Goal: Consume media (video, audio): Consume media (video, audio)

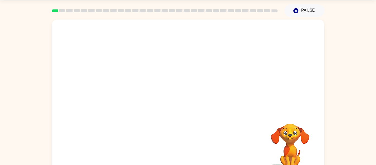
scroll to position [29, 0]
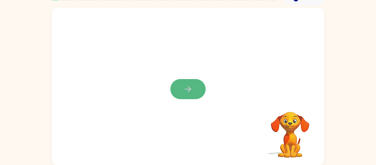
click at [197, 92] on button "button" at bounding box center [188, 89] width 35 height 20
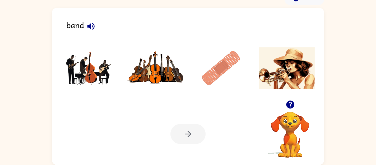
click at [188, 137] on div at bounding box center [188, 134] width 35 height 20
click at [141, 75] on img at bounding box center [156, 67] width 56 height 41
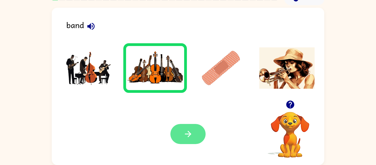
click at [179, 132] on button "button" at bounding box center [188, 134] width 35 height 20
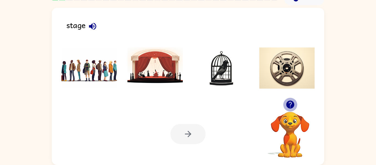
click at [290, 102] on icon "button" at bounding box center [291, 105] width 10 height 10
click at [291, 102] on icon "button" at bounding box center [291, 105] width 10 height 10
click at [291, 102] on div "stage Your browser must support playing .mp4 files to use Literably. Please try…" at bounding box center [188, 86] width 273 height 157
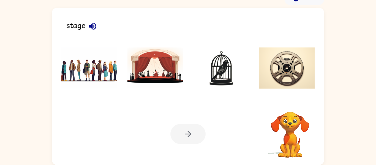
click at [291, 102] on div "stage Your browser must support playing .mp4 files to use Literably. Please try…" at bounding box center [188, 86] width 273 height 157
click at [291, 102] on icon "button" at bounding box center [291, 105] width 10 height 10
click at [291, 102] on div "stage Your browser must support playing .mp4 files to use Literably. Please try…" at bounding box center [188, 86] width 273 height 157
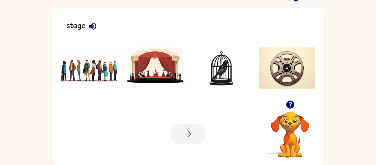
click at [291, 102] on icon "button" at bounding box center [291, 105] width 10 height 10
click at [291, 102] on div "stage Your browser must support playing .mp4 files to use Literably. Please try…" at bounding box center [188, 86] width 273 height 157
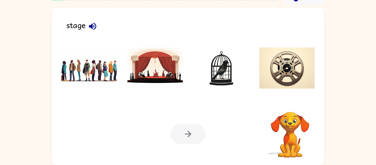
click at [291, 102] on div "stage Your browser must support playing .mp4 files to use Literably. Please try…" at bounding box center [188, 86] width 273 height 157
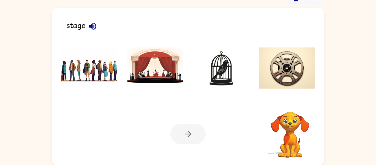
click at [291, 102] on div "stage Your browser must support playing .mp4 files to use Literably. Please try…" at bounding box center [188, 86] width 273 height 157
click at [287, 110] on video "Your browser must support playing .mp4 files to use Literably. Please try using…" at bounding box center [290, 130] width 55 height 55
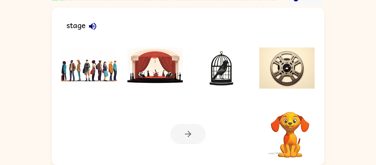
click at [287, 110] on video "Your browser must support playing .mp4 files to use Literably. Please try using…" at bounding box center [290, 130] width 55 height 55
click at [287, 110] on div "Your browser must support playing .mp4 files to use Literably. Please try using…" at bounding box center [290, 128] width 55 height 61
click at [289, 105] on icon "button" at bounding box center [290, 105] width 8 height 8
click at [289, 105] on video "Your browser must support playing .mp4 files to use Literably. Please try using…" at bounding box center [290, 130] width 55 height 55
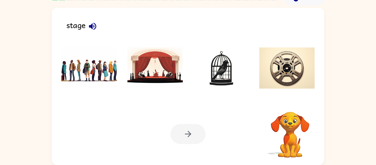
click at [289, 105] on video "Your browser must support playing .mp4 files to use Literably. Please try using…" at bounding box center [290, 130] width 55 height 55
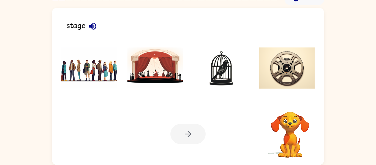
click at [290, 104] on video "Your browser must support playing .mp4 files to use Literably. Please try using…" at bounding box center [290, 130] width 55 height 55
click at [290, 104] on icon "button" at bounding box center [290, 105] width 8 height 8
click at [290, 104] on video "Your browser must support playing .mp4 files to use Literably. Please try using…" at bounding box center [290, 130] width 55 height 55
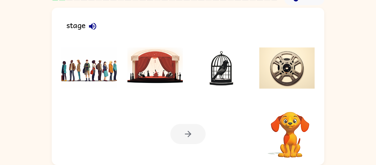
click at [290, 104] on video "Your browser must support playing .mp4 files to use Literably. Please try using…" at bounding box center [290, 130] width 55 height 55
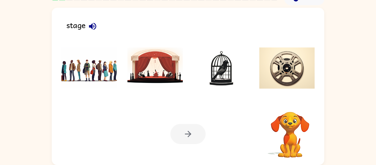
click at [290, 104] on video "Your browser must support playing .mp4 files to use Literably. Please try using…" at bounding box center [290, 130] width 55 height 55
click at [290, 104] on icon "button" at bounding box center [290, 105] width 8 height 8
click at [290, 104] on video "Your browser must support playing .mp4 files to use Literably. Please try using…" at bounding box center [290, 130] width 55 height 55
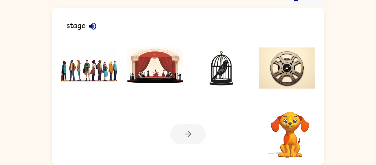
click at [290, 104] on video "Your browser must support playing .mp4 files to use Literably. Please try using…" at bounding box center [290, 130] width 55 height 55
click at [290, 112] on div "Your browser must support playing .mp4 files to use Literably. Please try using…" at bounding box center [290, 135] width 55 height 47
click at [290, 104] on icon "button" at bounding box center [290, 105] width 8 height 8
click at [290, 104] on video "Your browser must support playing .mp4 files to use Literably. Please try using…" at bounding box center [290, 130] width 55 height 55
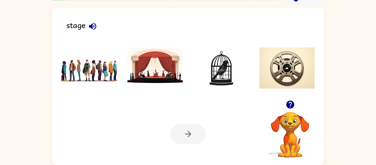
click at [290, 104] on icon "button" at bounding box center [290, 105] width 8 height 8
drag, startPoint x: 290, startPoint y: 104, endPoint x: 284, endPoint y: 107, distance: 6.5
click at [284, 107] on button "button" at bounding box center [291, 105] width 14 height 14
click at [251, 144] on div "Your browser must support playing .mp4 files to use Literably. Please try using…" at bounding box center [188, 134] width 273 height 62
click at [290, 102] on icon "button" at bounding box center [290, 105] width 8 height 8
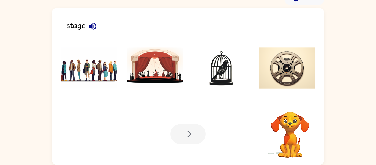
click at [290, 102] on div "stage Your browser must support playing .mp4 files to use Literably. Please try…" at bounding box center [188, 86] width 273 height 157
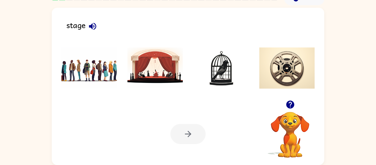
click at [290, 102] on icon "button" at bounding box center [290, 105] width 8 height 8
click at [290, 102] on div "stage Your browser must support playing .mp4 files to use Literably. Please try…" at bounding box center [188, 86] width 273 height 157
click at [154, 68] on img at bounding box center [156, 67] width 56 height 41
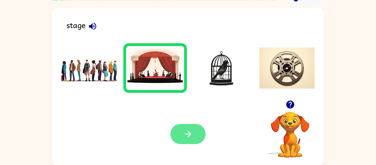
click at [198, 137] on button "button" at bounding box center [188, 134] width 35 height 20
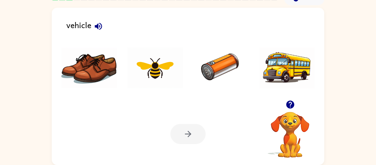
click at [290, 108] on icon "button" at bounding box center [290, 105] width 8 height 8
click at [212, 71] on img at bounding box center [221, 67] width 56 height 41
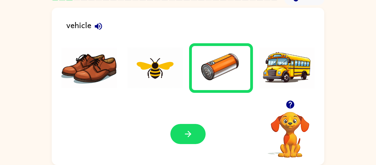
click at [279, 76] on img at bounding box center [288, 67] width 56 height 41
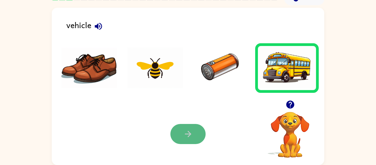
click at [180, 143] on button "button" at bounding box center [188, 134] width 35 height 20
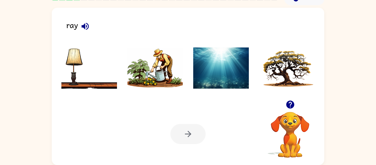
click at [214, 64] on img at bounding box center [221, 67] width 56 height 41
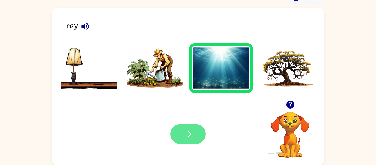
click at [196, 133] on button "button" at bounding box center [188, 134] width 35 height 20
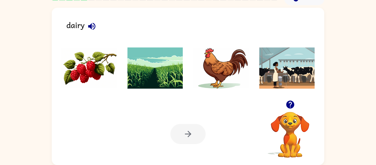
click at [210, 70] on img at bounding box center [221, 67] width 56 height 41
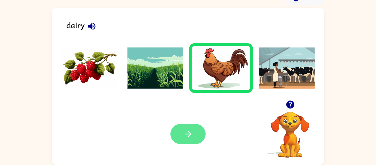
click at [191, 141] on button "button" at bounding box center [188, 134] width 35 height 20
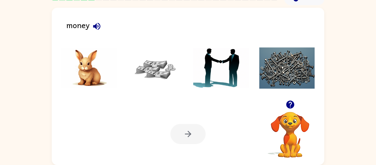
click at [277, 76] on img at bounding box center [288, 67] width 56 height 41
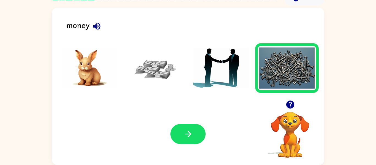
click at [146, 78] on img at bounding box center [156, 67] width 56 height 41
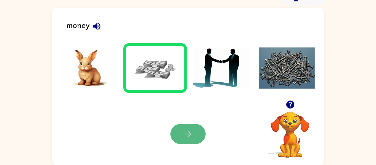
click at [183, 134] on icon "button" at bounding box center [188, 134] width 10 height 10
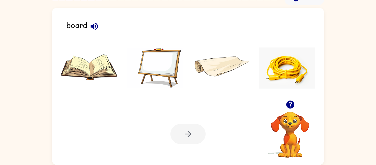
click at [311, 79] on img at bounding box center [288, 67] width 56 height 41
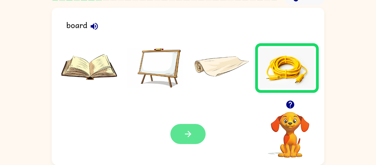
click at [195, 137] on button "button" at bounding box center [188, 134] width 35 height 20
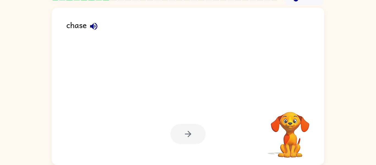
click at [228, 101] on div "chase Your browser must support playing .mp4 files to use Literably. Please try…" at bounding box center [188, 86] width 273 height 157
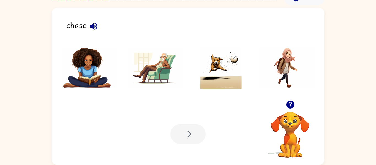
click at [231, 66] on img at bounding box center [221, 67] width 56 height 41
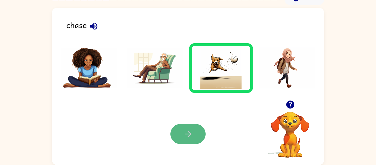
click at [195, 127] on button "button" at bounding box center [188, 134] width 35 height 20
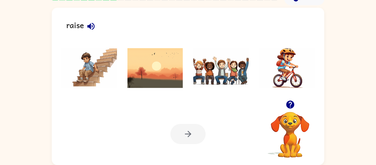
click at [105, 75] on img at bounding box center [89, 67] width 56 height 41
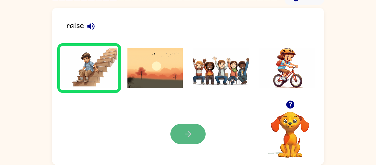
click at [182, 125] on button "button" at bounding box center [188, 134] width 35 height 20
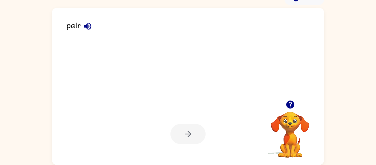
click at [284, 71] on img at bounding box center [288, 67] width 56 height 41
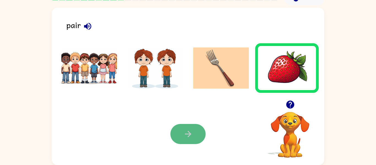
click at [194, 142] on button "button" at bounding box center [188, 134] width 35 height 20
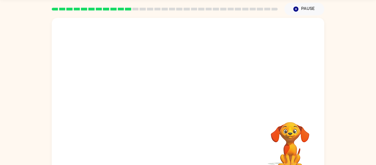
scroll to position [18, 0]
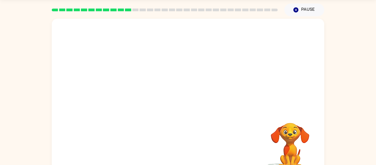
click at [200, 55] on video "Your browser must support playing .mp4 files to use Literably. Please try using…" at bounding box center [188, 65] width 273 height 93
click at [221, 40] on video "Your browser must support playing .mp4 files to use Literably. Please try using…" at bounding box center [188, 65] width 273 height 93
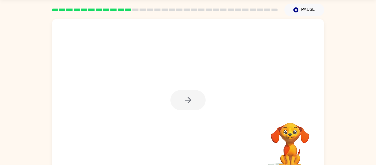
drag, startPoint x: 191, startPoint y: 45, endPoint x: 144, endPoint y: 80, distance: 59.7
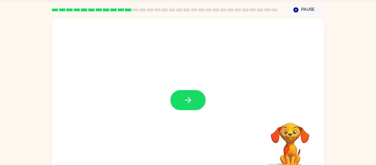
click at [209, 96] on div at bounding box center [188, 97] width 273 height 157
click at [184, 99] on icon "button" at bounding box center [188, 100] width 10 height 10
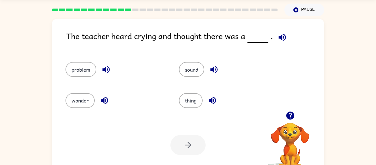
click at [218, 71] on icon "button" at bounding box center [213, 69] width 7 height 7
click at [196, 71] on button "sound" at bounding box center [191, 69] width 25 height 15
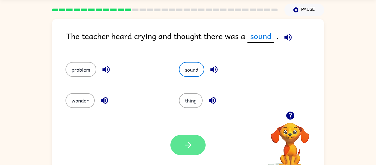
click at [183, 149] on button "button" at bounding box center [188, 145] width 35 height 20
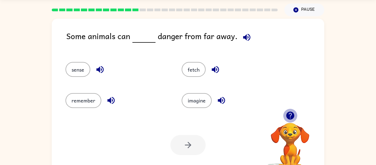
click at [292, 116] on icon "button" at bounding box center [290, 116] width 8 height 8
click at [292, 116] on video "Your browser must support playing .mp4 files to use Literably. Please try using…" at bounding box center [290, 141] width 55 height 55
click at [291, 117] on icon "button" at bounding box center [290, 116] width 8 height 8
click at [291, 117] on video "Your browser must support playing .mp4 files to use Literably. Please try using…" at bounding box center [290, 141] width 55 height 55
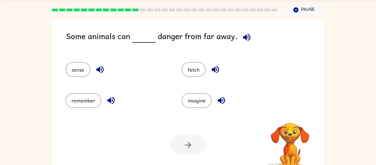
click at [291, 117] on video "Your browser must support playing .mp4 files to use Literably. Please try using…" at bounding box center [290, 141] width 55 height 55
click at [197, 64] on button "fetch" at bounding box center [194, 69] width 24 height 15
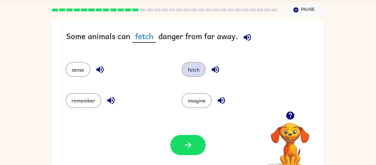
click at [197, 64] on button "fetch" at bounding box center [194, 69] width 24 height 15
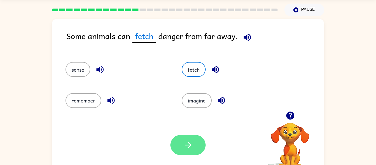
click at [177, 153] on button "button" at bounding box center [188, 145] width 35 height 20
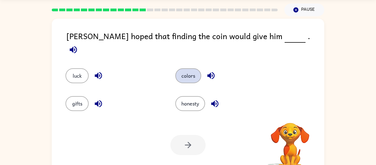
click at [193, 72] on button "colors" at bounding box center [189, 75] width 26 height 15
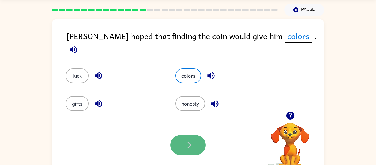
click at [190, 143] on icon "button" at bounding box center [188, 145] width 10 height 10
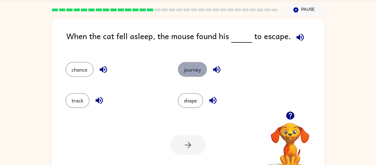
click at [191, 66] on button "journey" at bounding box center [192, 69] width 29 height 15
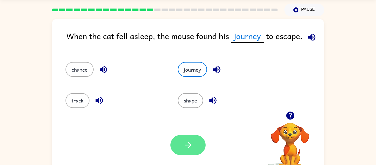
click at [183, 139] on button "button" at bounding box center [188, 145] width 35 height 20
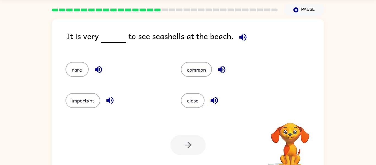
click at [197, 78] on div "common" at bounding box center [228, 67] width 115 height 31
click at [199, 74] on button "common" at bounding box center [196, 69] width 31 height 15
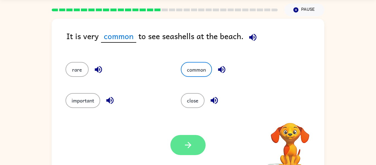
click at [183, 139] on button "button" at bounding box center [188, 145] width 35 height 20
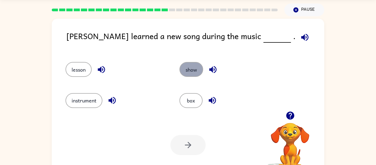
click at [183, 67] on button "show" at bounding box center [192, 69] width 24 height 15
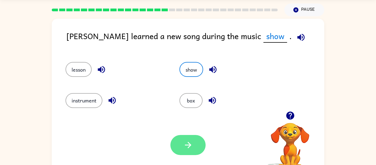
click at [184, 147] on icon "button" at bounding box center [188, 145] width 10 height 10
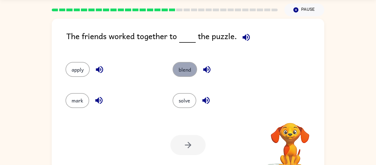
click at [177, 69] on button "blend" at bounding box center [185, 69] width 25 height 15
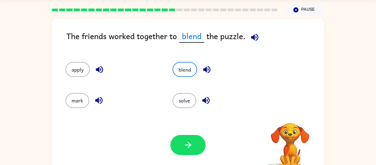
click at [180, 134] on div "Your browser must support playing .mp4 files to use Literably. Please try using…" at bounding box center [188, 145] width 273 height 62
click at [181, 133] on div "Your browser must support playing .mp4 files to use Literably. Please try using…" at bounding box center [188, 145] width 273 height 62
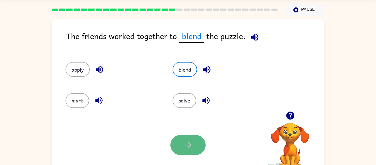
click at [183, 150] on button "button" at bounding box center [188, 145] width 35 height 20
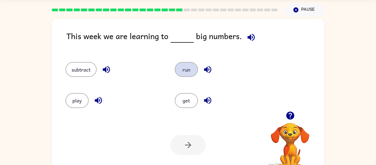
click at [184, 72] on button "run" at bounding box center [186, 69] width 23 height 15
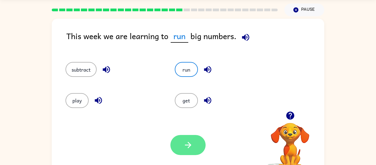
click at [186, 138] on button "button" at bounding box center [188, 145] width 35 height 20
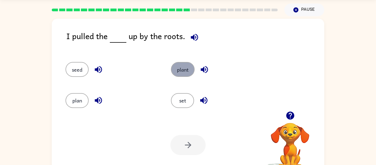
click at [178, 72] on button "plant" at bounding box center [183, 69] width 24 height 15
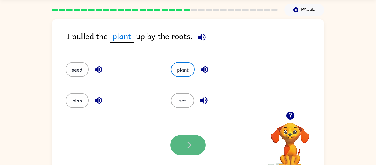
click at [187, 152] on button "button" at bounding box center [188, 145] width 35 height 20
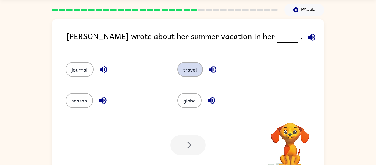
click at [185, 68] on button "travel" at bounding box center [190, 69] width 26 height 15
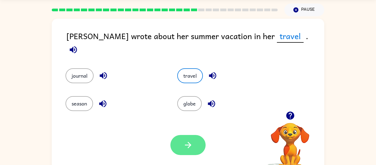
click at [200, 136] on button "button" at bounding box center [188, 145] width 35 height 20
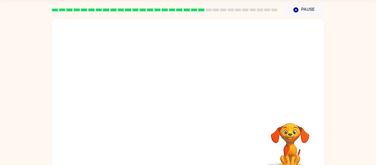
click at [150, 56] on video "Your browser must support playing .mp4 files to use Literably. Please try using…" at bounding box center [188, 65] width 273 height 93
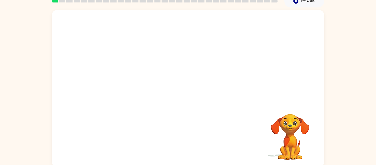
scroll to position [29, 0]
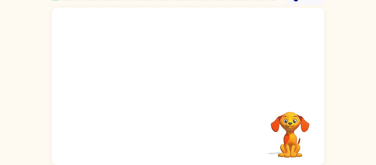
click at [175, 110] on div "Your browser must support playing .mp4 files to use Literably. Please try using…" at bounding box center [188, 86] width 273 height 157
click at [169, 84] on div at bounding box center [188, 54] width 273 height 93
click at [173, 90] on div at bounding box center [188, 89] width 35 height 20
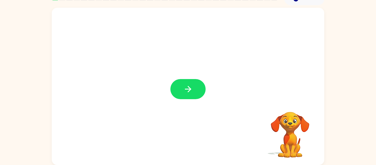
click at [173, 90] on button "button" at bounding box center [188, 89] width 35 height 20
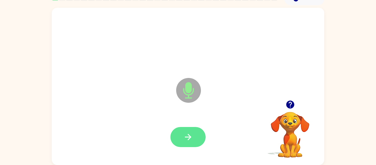
click at [196, 136] on button "button" at bounding box center [188, 137] width 35 height 20
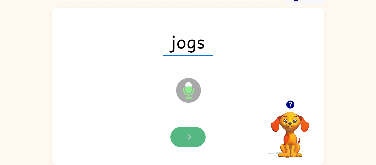
click at [189, 136] on icon "button" at bounding box center [188, 137] width 6 height 6
drag, startPoint x: 189, startPoint y: 136, endPoint x: 191, endPoint y: 138, distance: 3.1
click at [191, 138] on icon "button" at bounding box center [188, 137] width 10 height 10
click at [194, 134] on button "button" at bounding box center [188, 137] width 35 height 20
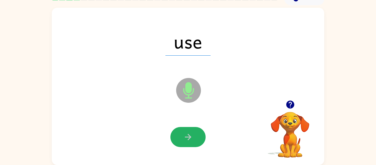
click at [194, 134] on button "button" at bounding box center [188, 137] width 35 height 20
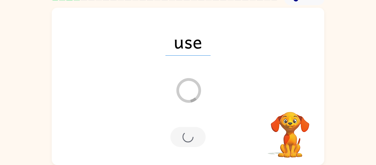
click at [194, 134] on div at bounding box center [188, 137] width 35 height 20
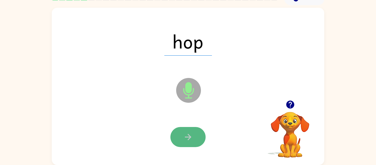
click at [194, 137] on button "button" at bounding box center [188, 137] width 35 height 20
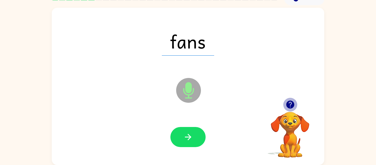
click at [289, 107] on icon "button" at bounding box center [290, 105] width 8 height 8
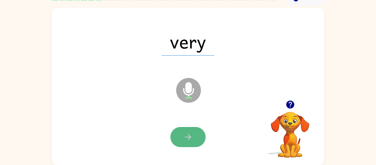
click at [186, 145] on button "button" at bounding box center [188, 137] width 35 height 20
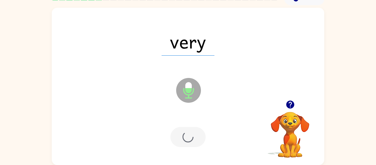
click at [186, 145] on div at bounding box center [188, 137] width 35 height 20
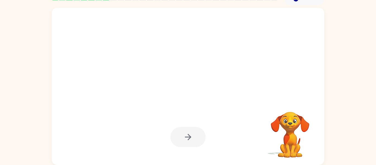
click at [186, 145] on div at bounding box center [188, 137] width 35 height 20
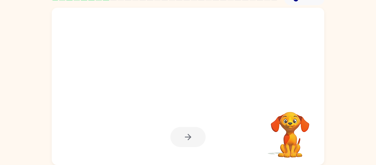
click at [186, 145] on div at bounding box center [188, 137] width 35 height 20
click at [186, 145] on button "button" at bounding box center [188, 137] width 35 height 20
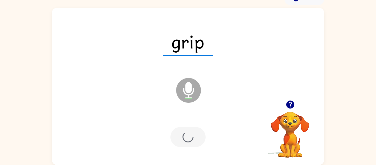
click at [186, 145] on div at bounding box center [188, 137] width 35 height 20
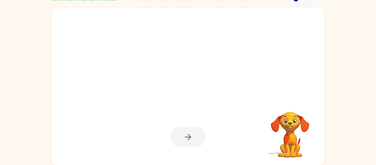
click at [186, 145] on div at bounding box center [188, 137] width 35 height 20
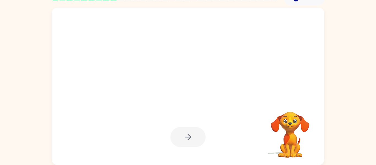
click at [186, 145] on div at bounding box center [188, 137] width 35 height 20
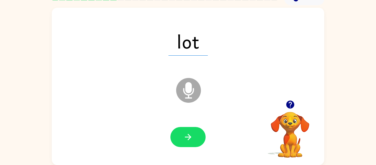
click at [186, 145] on button "button" at bounding box center [188, 137] width 35 height 20
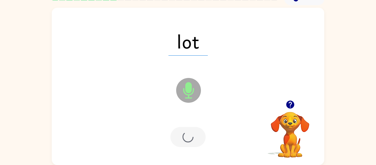
click at [186, 145] on div at bounding box center [188, 137] width 35 height 20
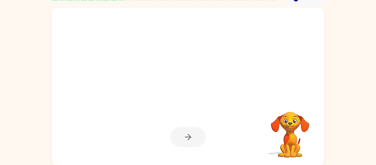
click at [186, 145] on div at bounding box center [188, 137] width 35 height 20
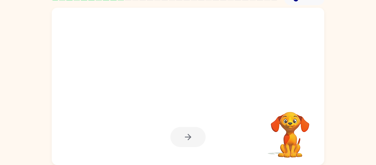
click at [186, 145] on div at bounding box center [188, 137] width 35 height 20
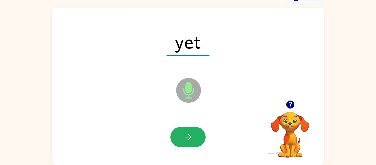
click at [186, 145] on button "button" at bounding box center [188, 137] width 35 height 20
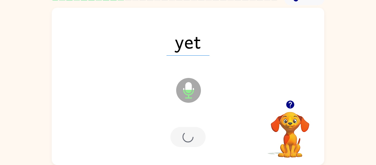
click at [186, 145] on div at bounding box center [188, 137] width 35 height 20
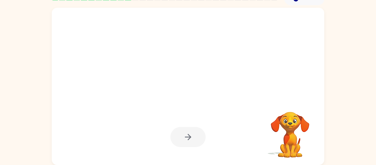
click at [186, 145] on div at bounding box center [188, 137] width 35 height 20
click at [186, 144] on div at bounding box center [188, 137] width 35 height 20
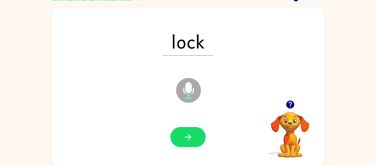
click at [186, 144] on button "button" at bounding box center [188, 137] width 35 height 20
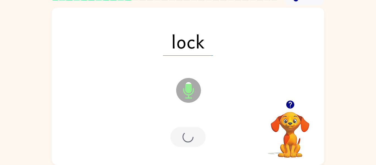
click at [186, 144] on div at bounding box center [188, 137] width 35 height 20
click at [184, 142] on div at bounding box center [188, 137] width 35 height 20
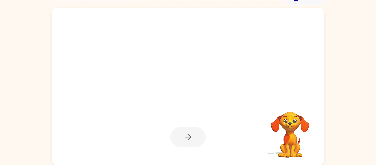
click at [184, 142] on div at bounding box center [188, 137] width 35 height 20
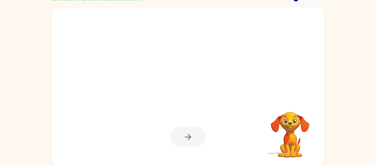
click at [184, 142] on div at bounding box center [188, 137] width 35 height 20
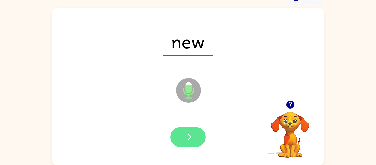
click at [184, 142] on button "button" at bounding box center [188, 137] width 35 height 20
click at [184, 142] on div at bounding box center [188, 137] width 35 height 20
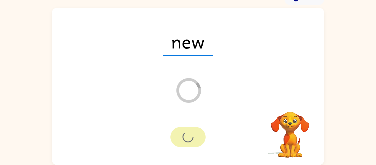
click at [184, 142] on div at bounding box center [188, 137] width 35 height 20
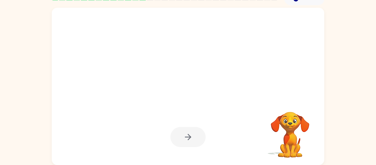
click at [184, 142] on div at bounding box center [188, 137] width 35 height 20
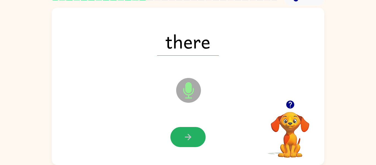
click at [184, 142] on button "button" at bounding box center [188, 137] width 35 height 20
click at [184, 142] on div at bounding box center [188, 137] width 35 height 20
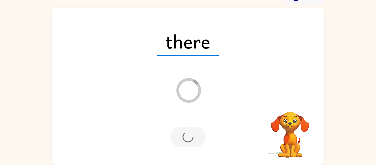
click at [184, 142] on div at bounding box center [188, 137] width 35 height 20
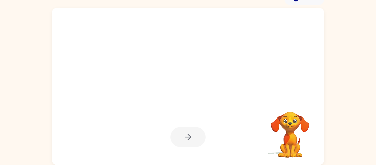
click at [184, 142] on div at bounding box center [188, 137] width 35 height 20
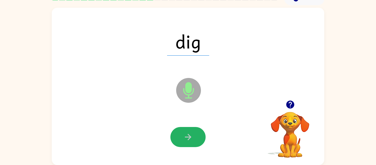
click at [184, 142] on button "button" at bounding box center [188, 137] width 35 height 20
click at [184, 142] on div at bounding box center [188, 137] width 35 height 20
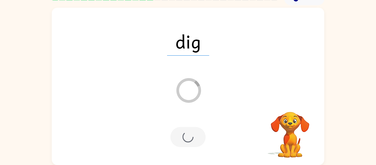
click at [184, 142] on div at bounding box center [188, 137] width 35 height 20
click at [185, 142] on div at bounding box center [188, 137] width 35 height 20
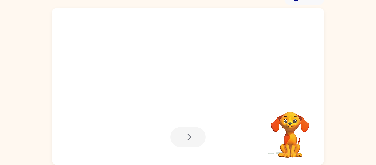
click at [185, 142] on div at bounding box center [188, 137] width 35 height 20
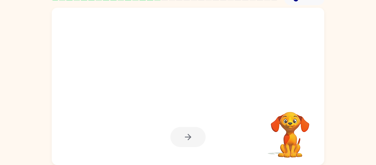
click at [185, 142] on div at bounding box center [188, 137] width 35 height 20
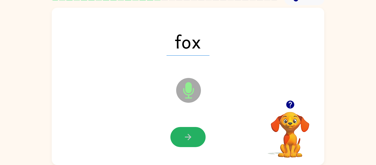
click at [185, 142] on button "button" at bounding box center [188, 137] width 35 height 20
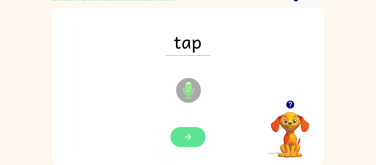
click at [183, 138] on icon "button" at bounding box center [188, 137] width 10 height 10
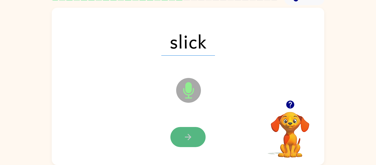
click at [183, 138] on icon "button" at bounding box center [188, 137] width 10 height 10
